Goal: Information Seeking & Learning: Learn about a topic

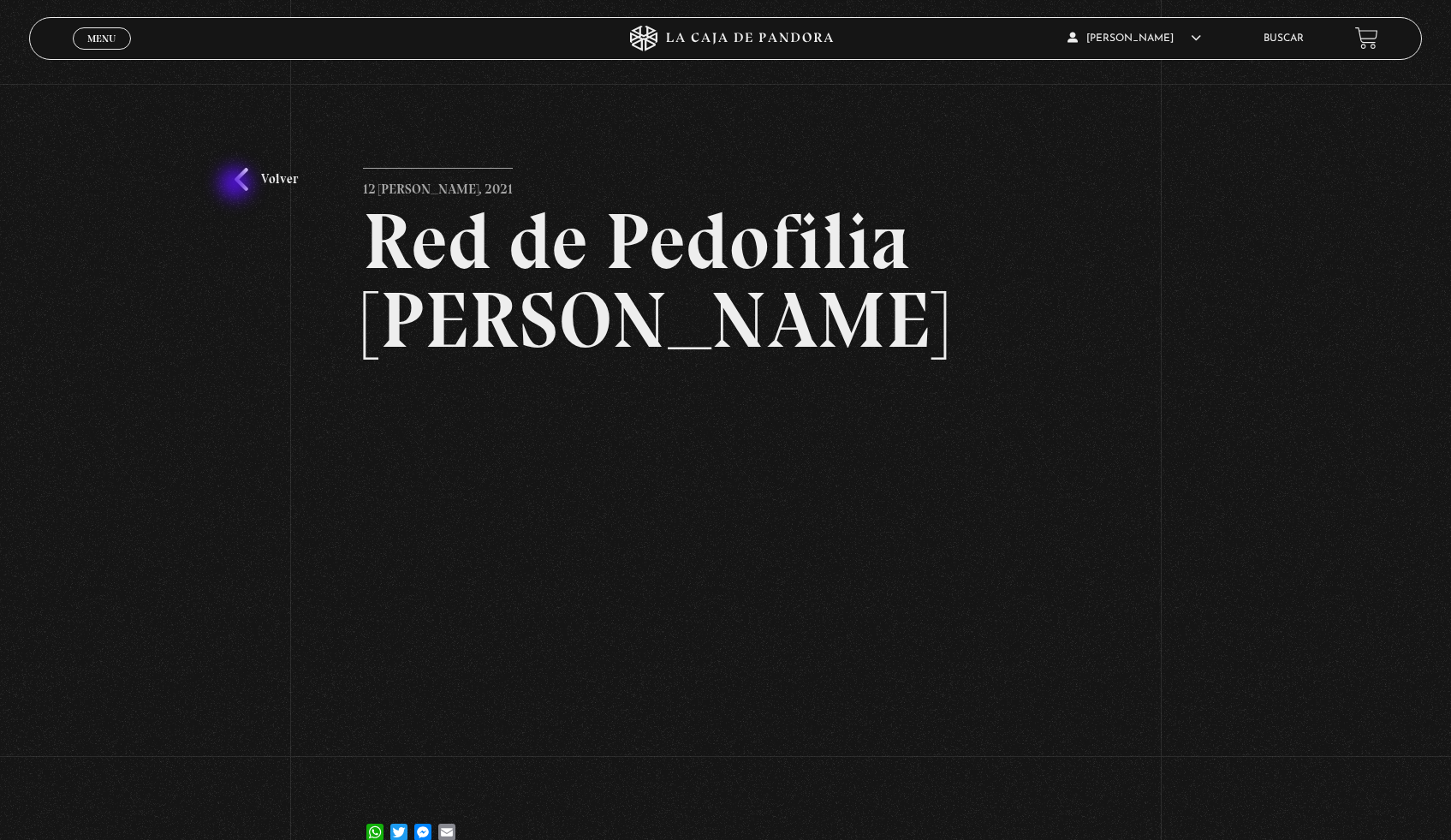
click at [237, 185] on link "Volver" at bounding box center [266, 178] width 63 height 23
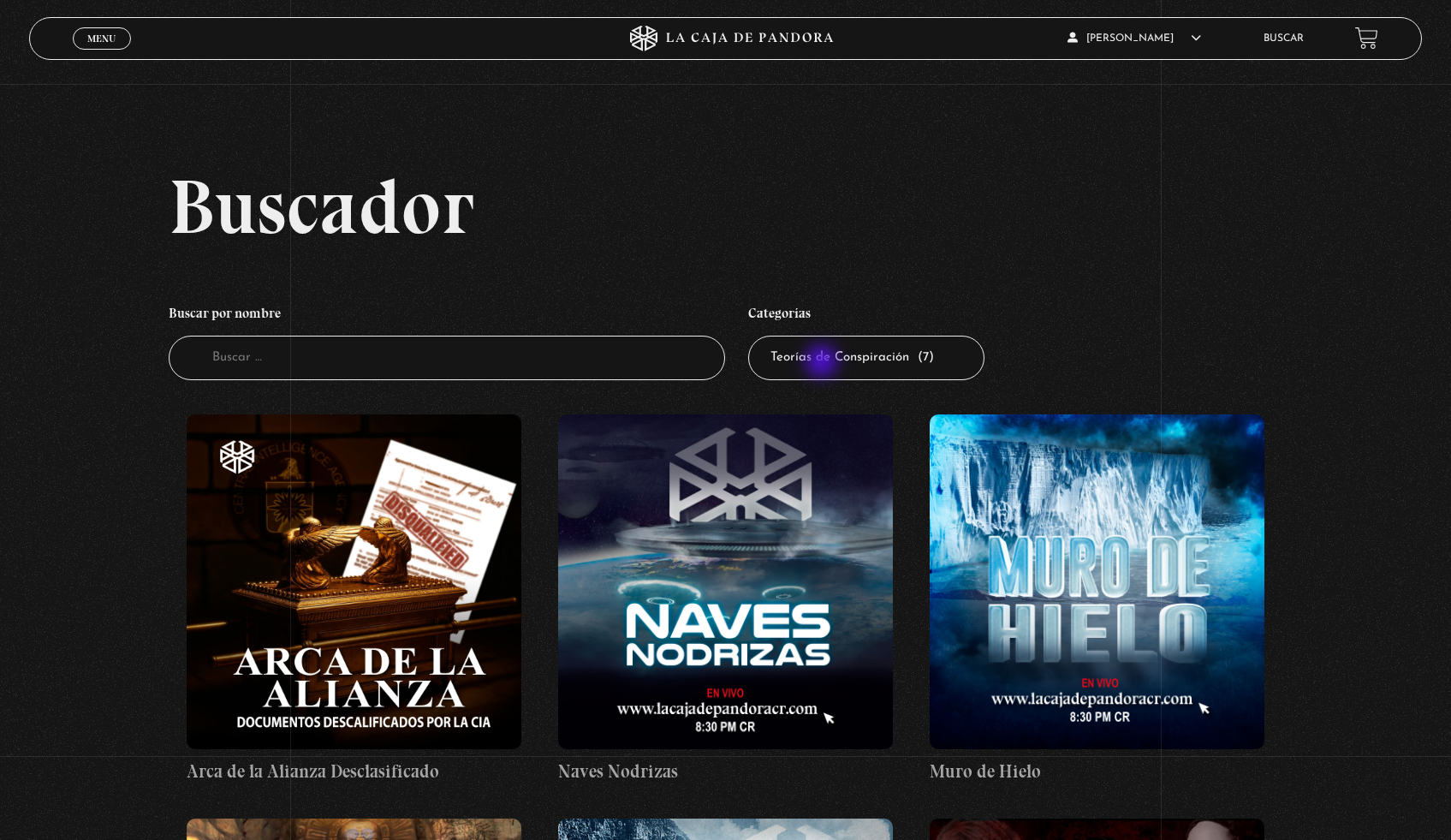
click at [823, 363] on select "Todas las categorías 11:11 Humanitario (1) Amo los Lunes (4) Análisis de series…" at bounding box center [866, 358] width 236 height 45
select select "series-y-peliculas"
click at [754, 336] on select "Todas las categorías 11:11 Humanitario (1) Amo los Lunes (4) Análisis de series…" at bounding box center [866, 358] width 236 height 45
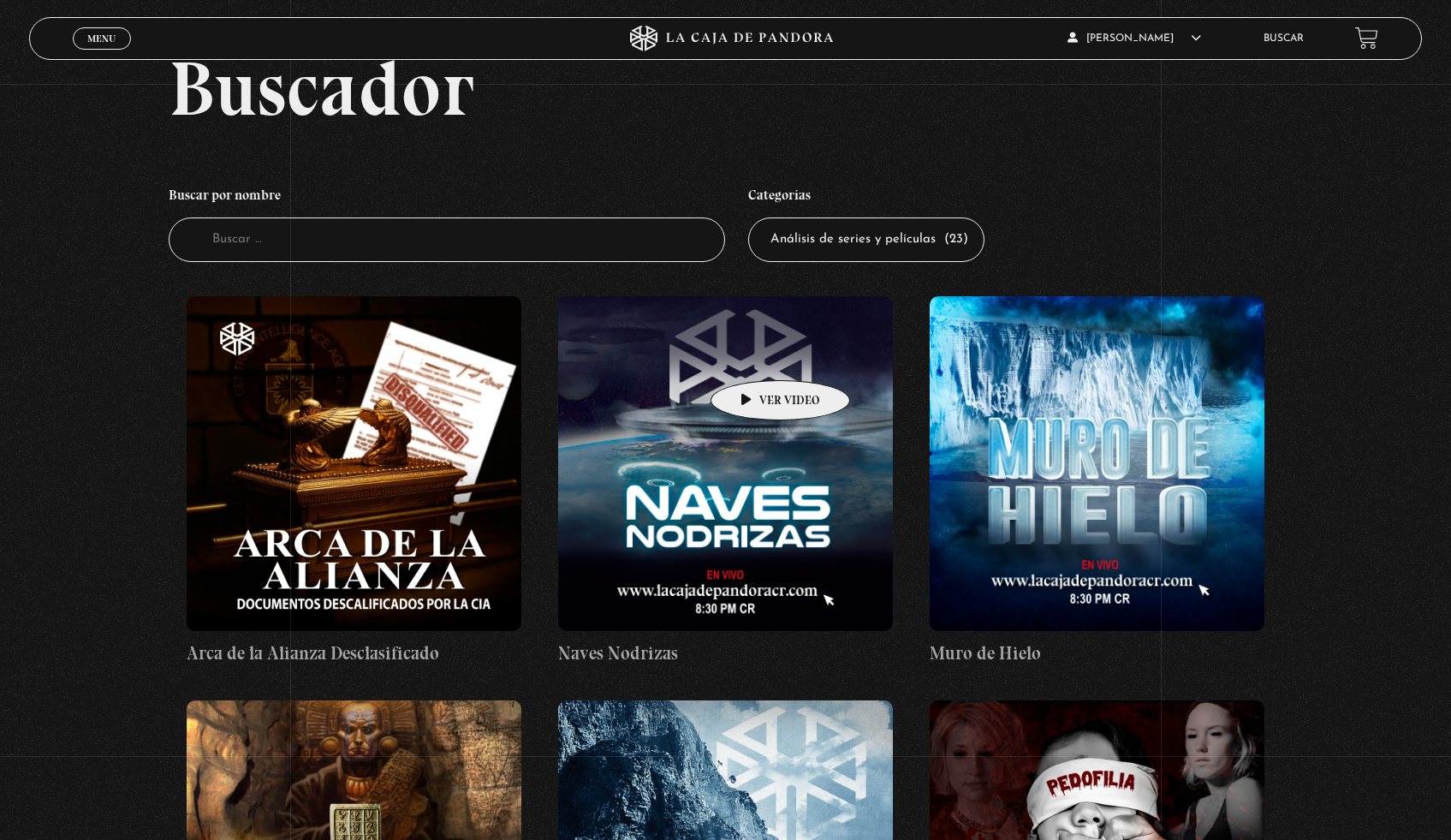
scroll to position [167, 0]
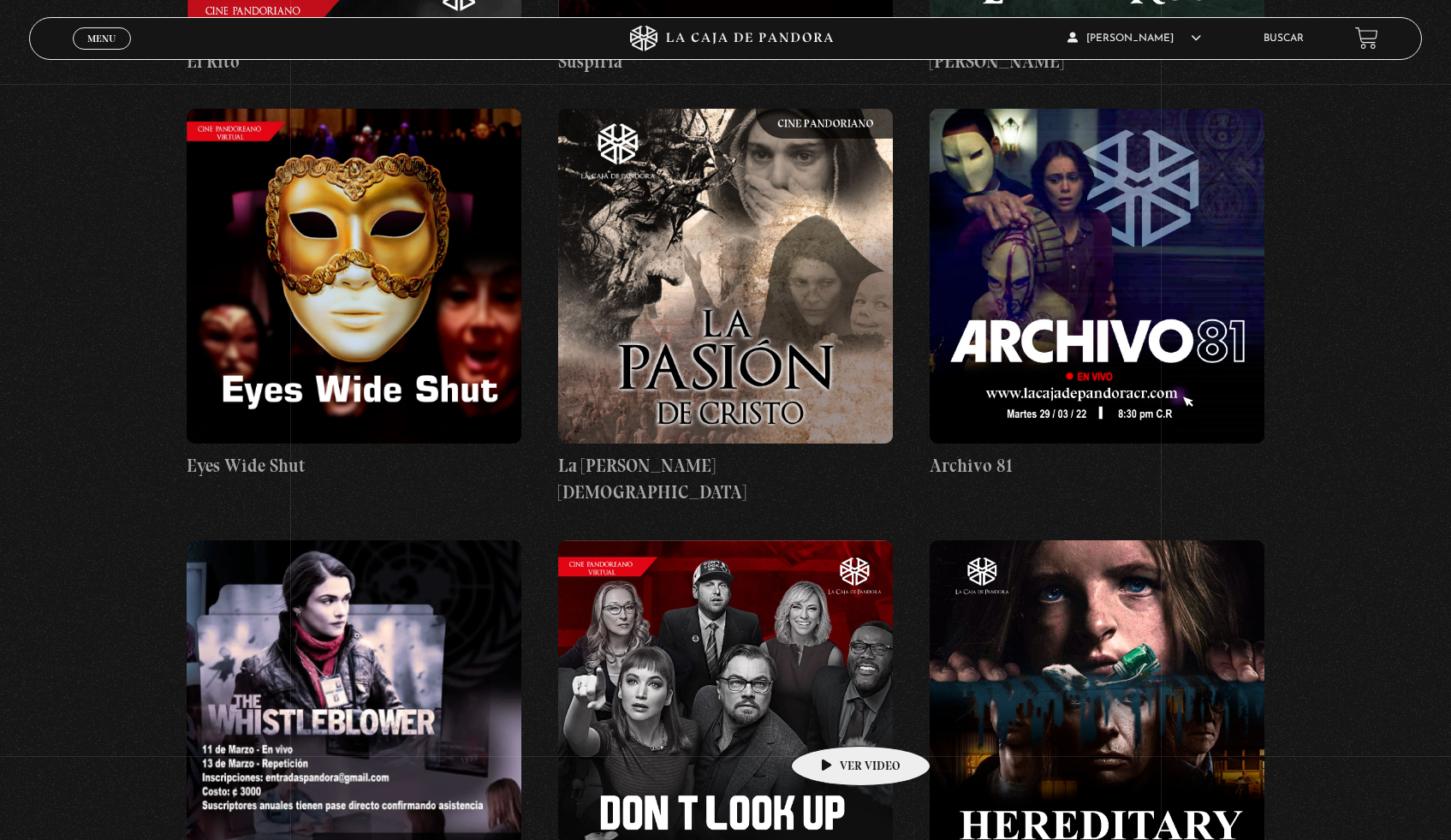
scroll to position [1997, 0]
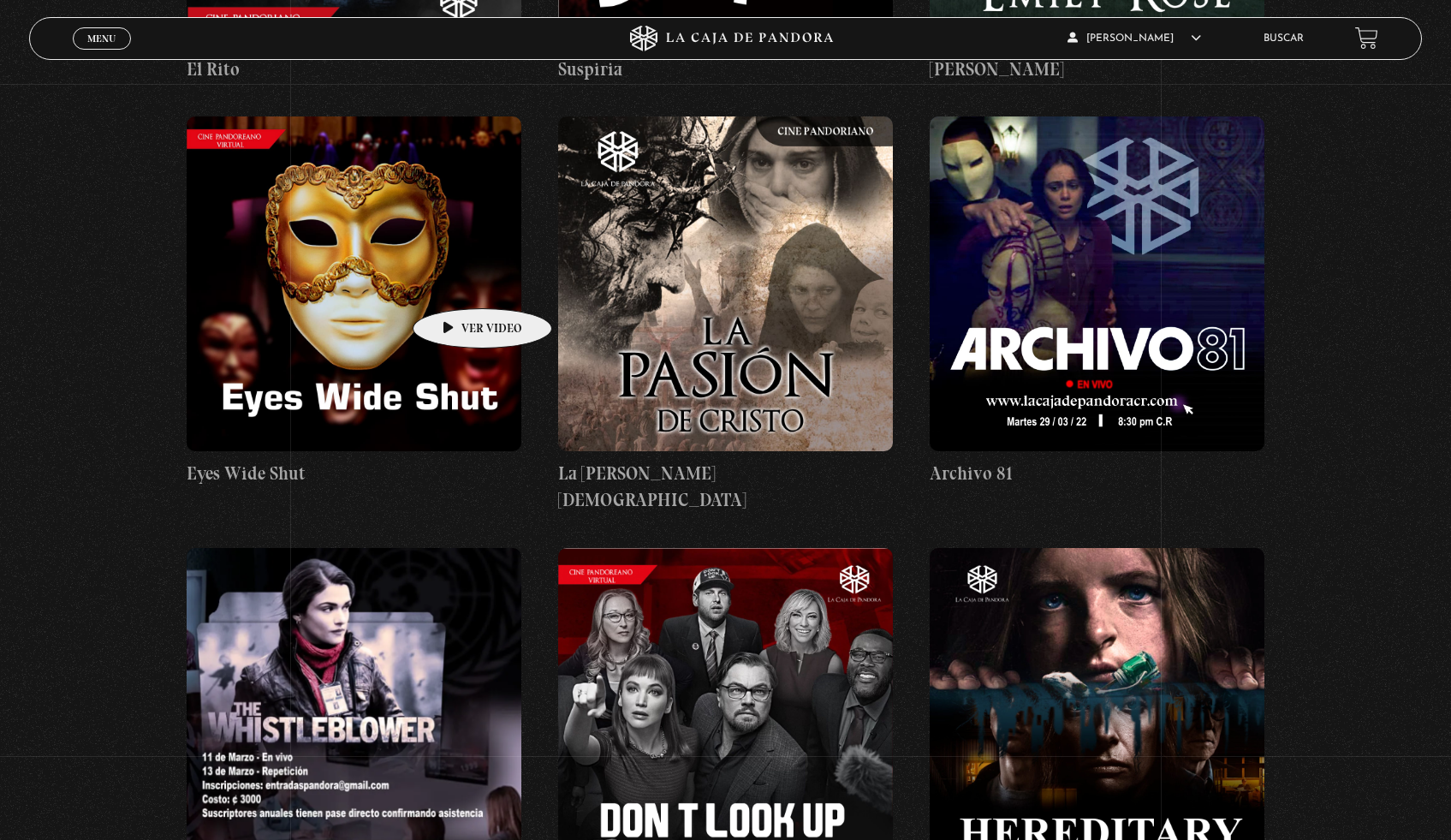
click at [455, 282] on figure at bounding box center [354, 284] width 335 height 335
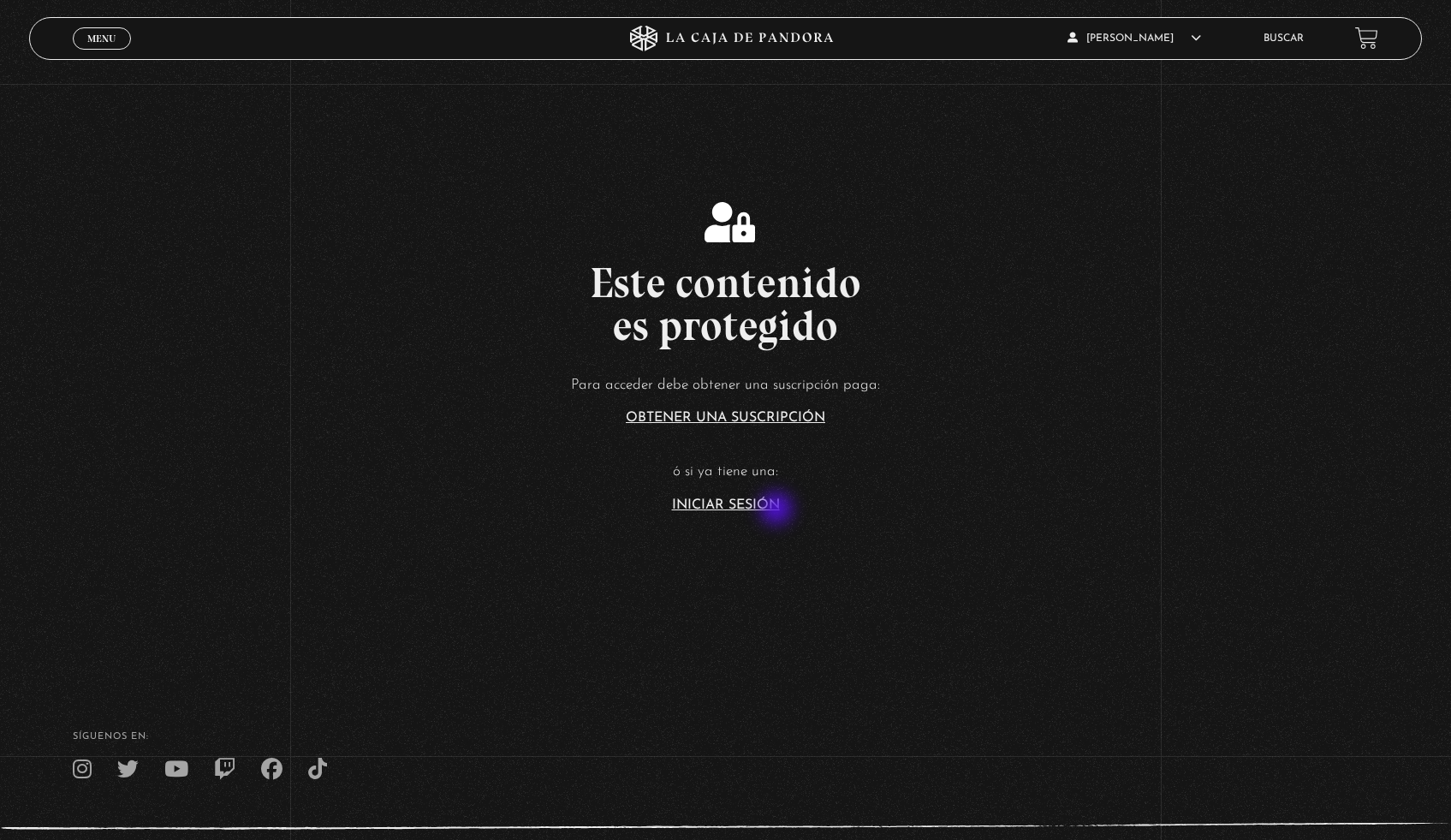
click at [778, 510] on link "Iniciar Sesión" at bounding box center [725, 504] width 108 height 14
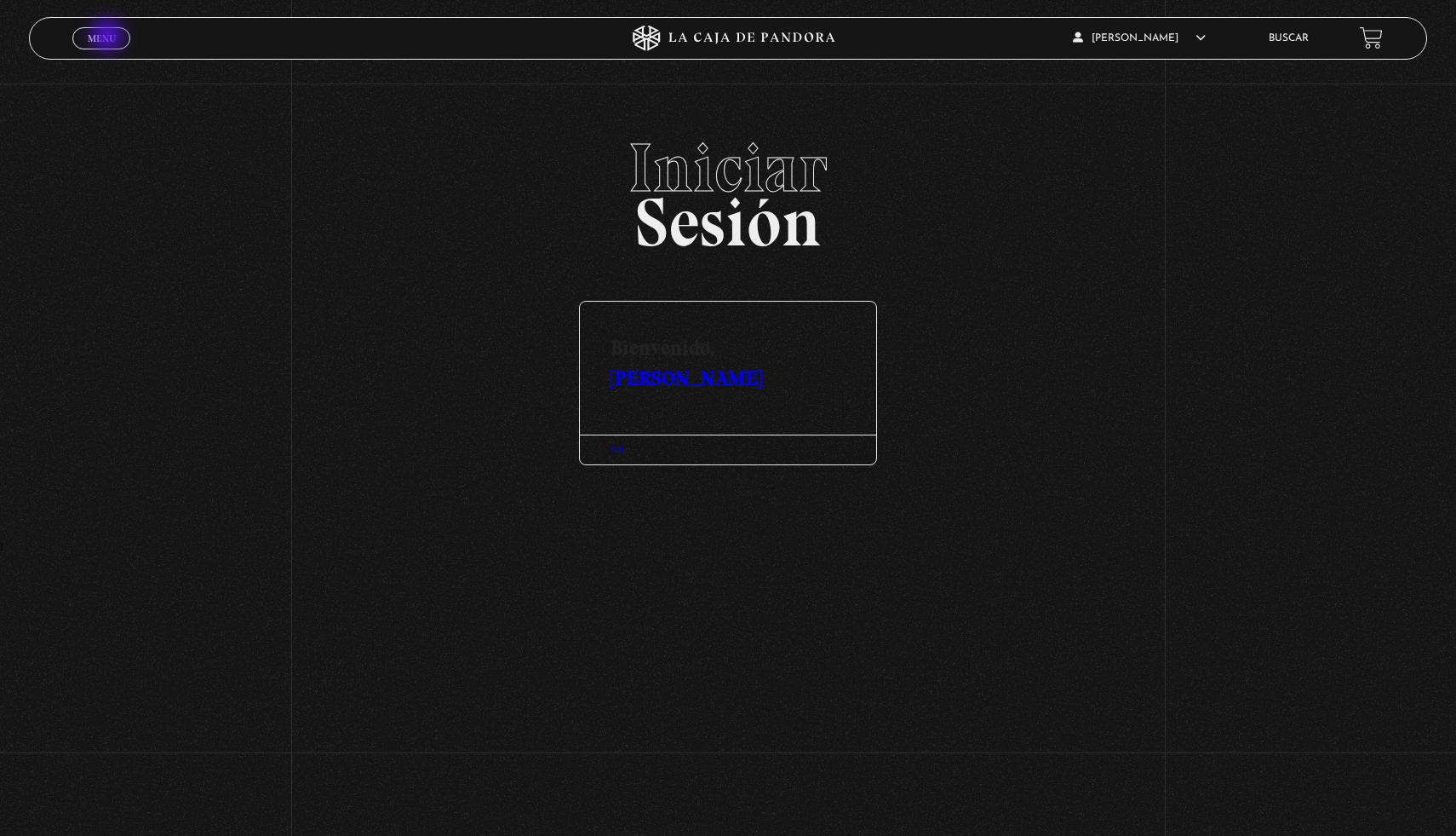
click at [109, 38] on span "Menu" at bounding box center [102, 38] width 28 height 10
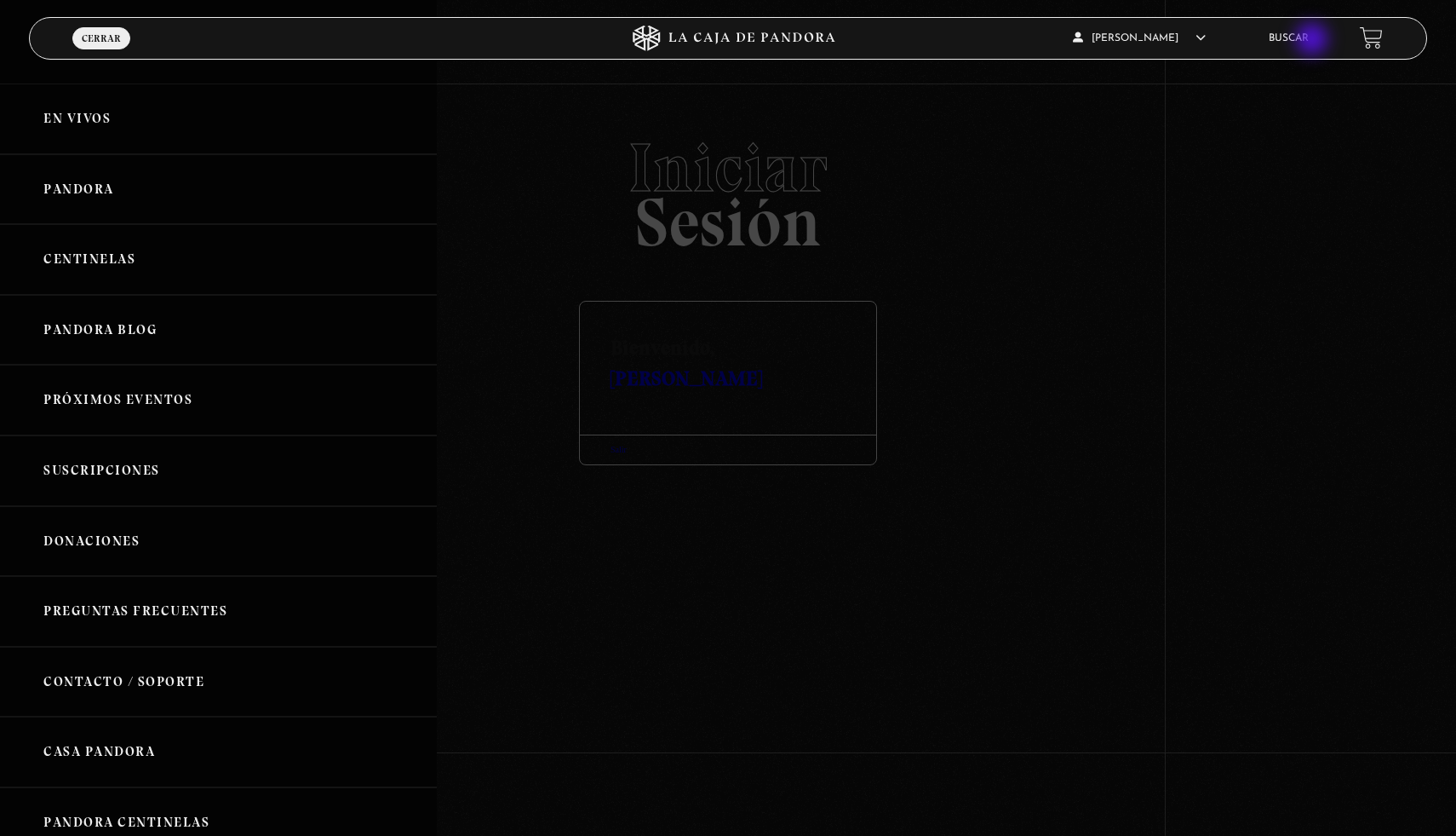
click at [1313, 41] on ul "Buscar" at bounding box center [1305, 38] width 74 height 27
click at [1300, 38] on link "Buscar" at bounding box center [1289, 38] width 40 height 10
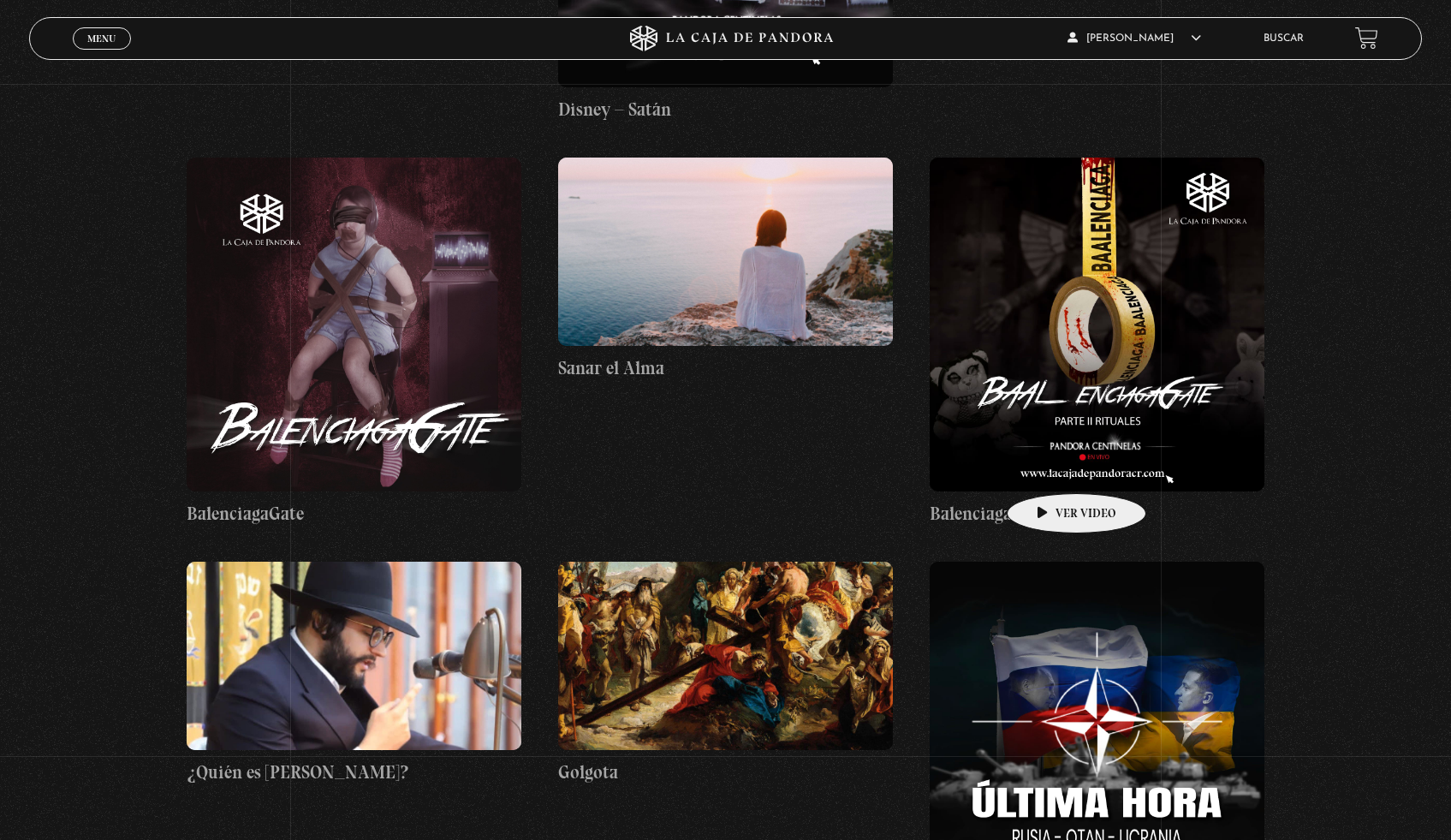
scroll to position [31224, 0]
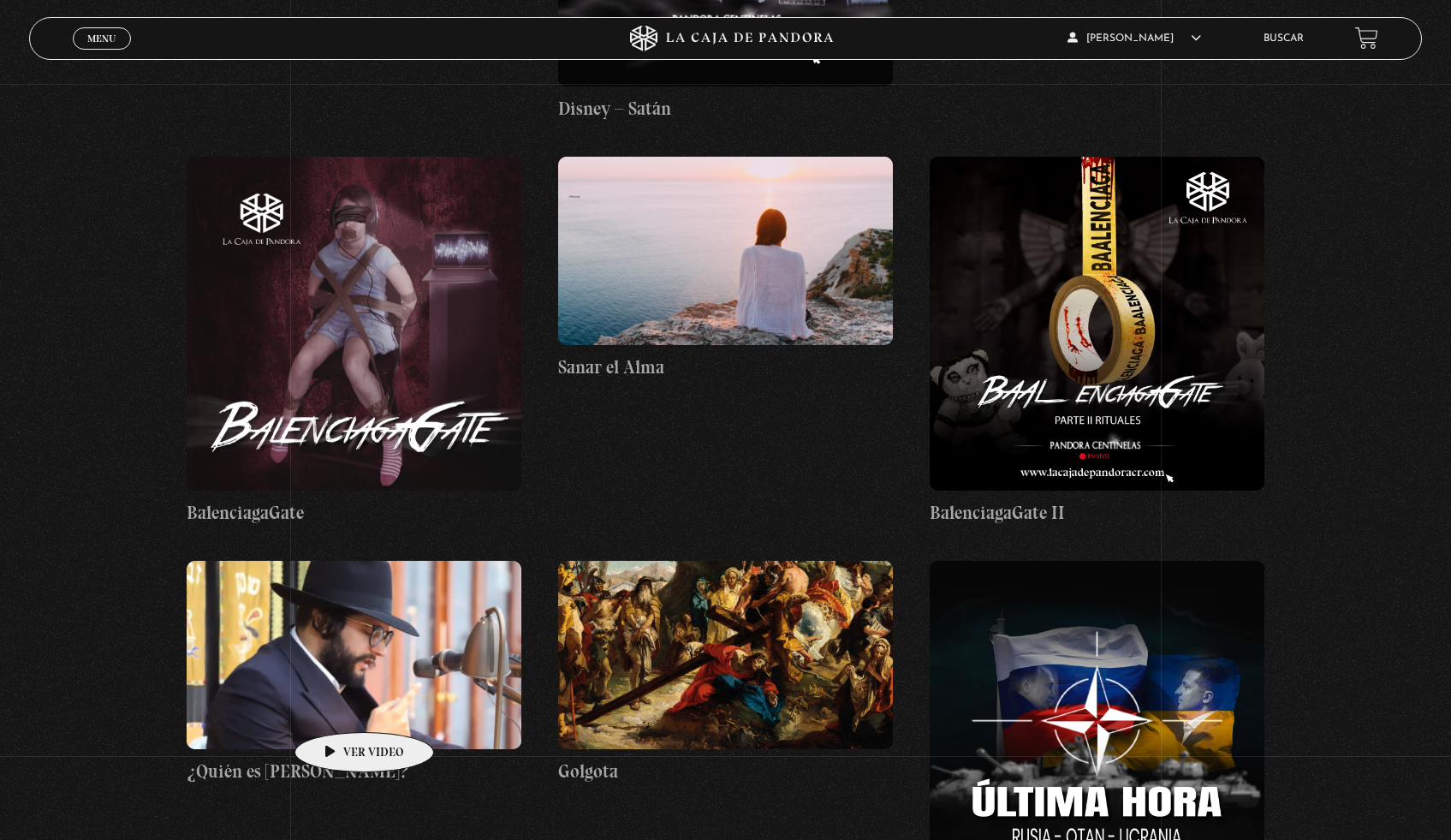
click at [338, 706] on figure at bounding box center [354, 654] width 335 height 189
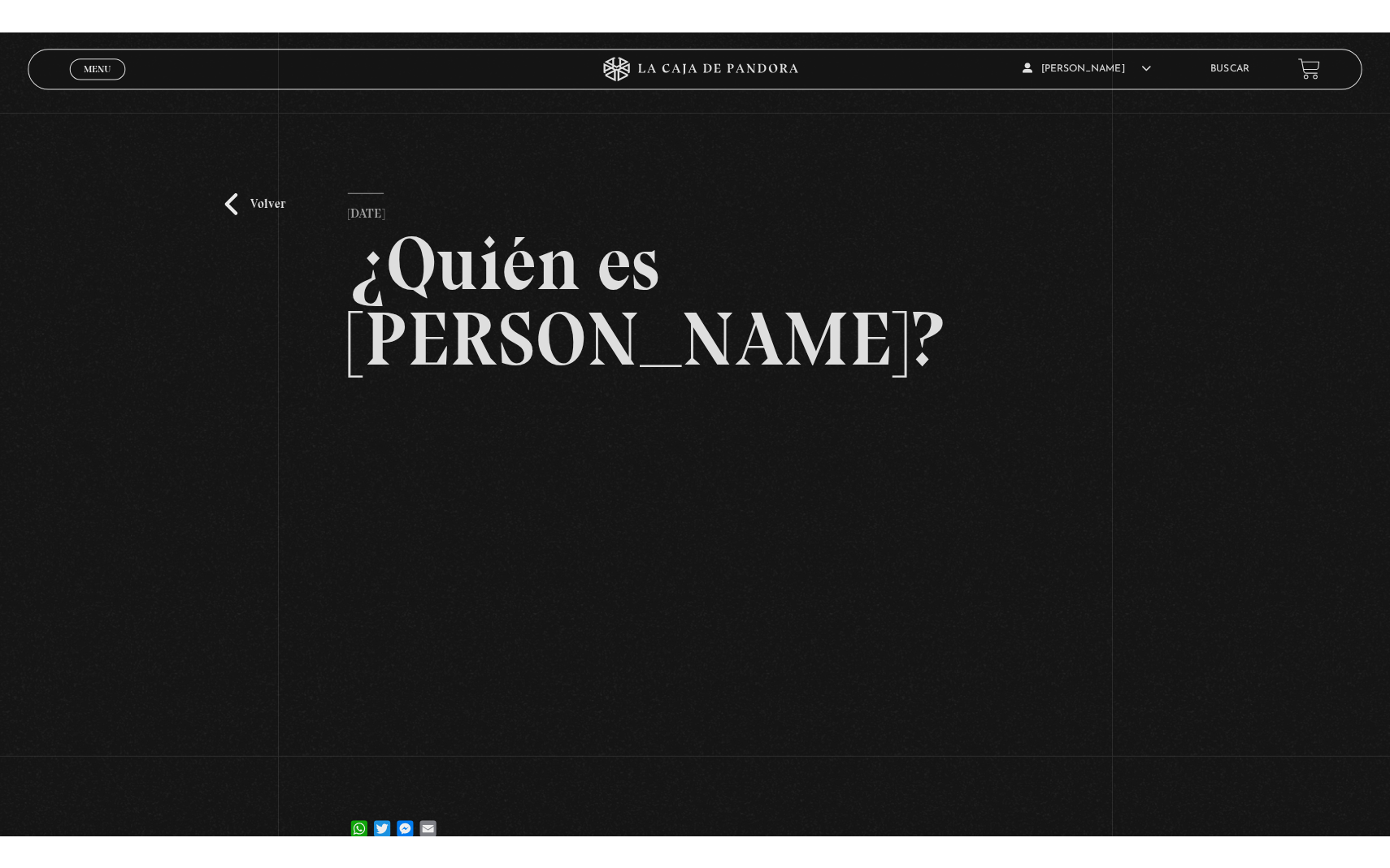
scroll to position [143, 0]
